Goal: Entertainment & Leisure: Consume media (video, audio)

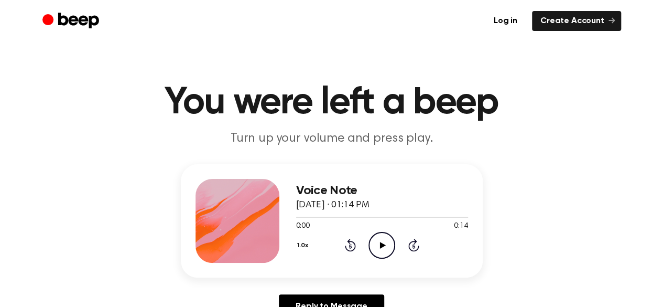
click at [386, 241] on icon "Play Audio" at bounding box center [382, 245] width 27 height 27
click at [378, 243] on icon "Play Audio" at bounding box center [382, 245] width 27 height 27
click at [377, 238] on icon "Play Audio" at bounding box center [382, 245] width 27 height 27
